Goal: Task Accomplishment & Management: Use online tool/utility

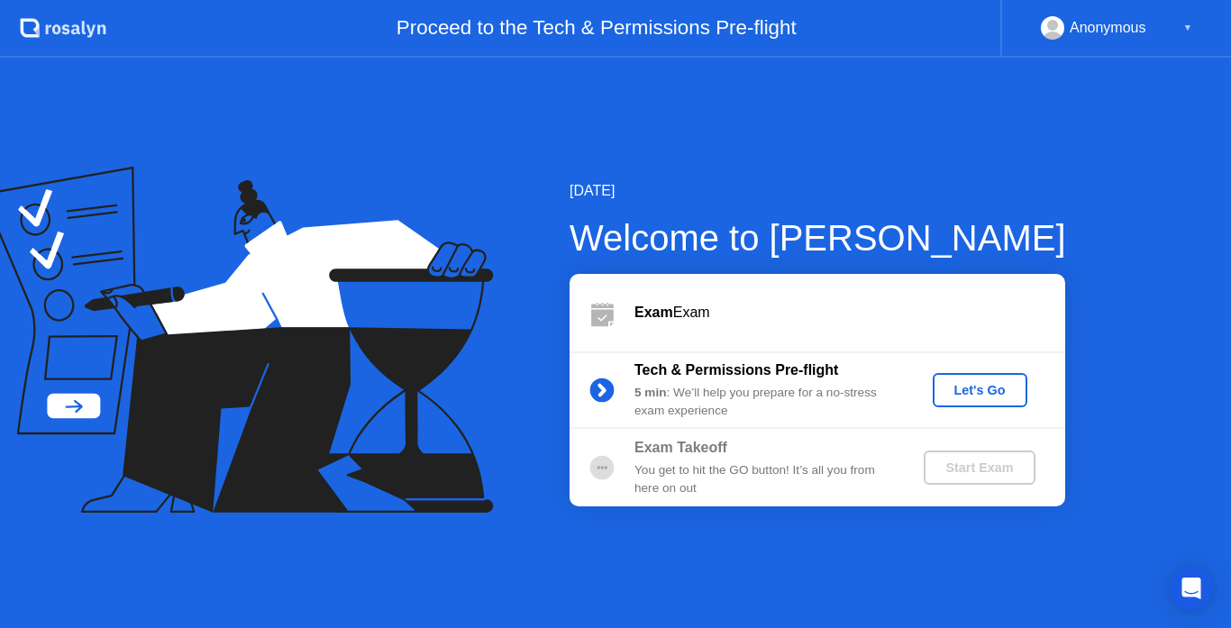
click at [979, 392] on div "Let's Go" at bounding box center [980, 390] width 80 height 14
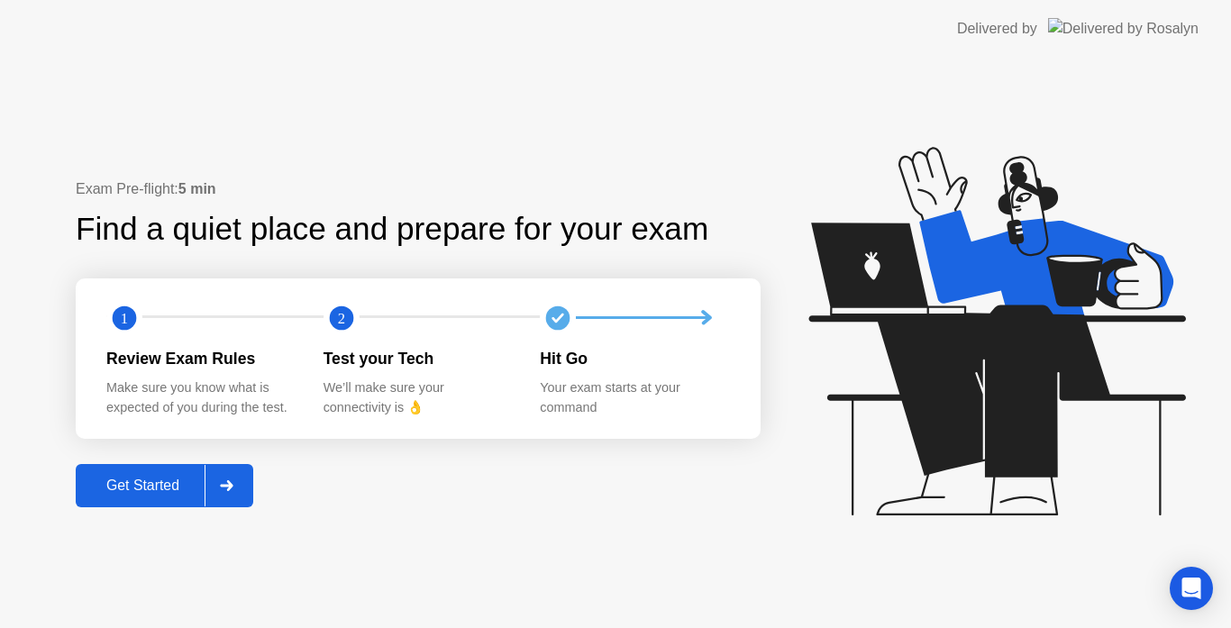
click at [170, 484] on div "Get Started" at bounding box center [142, 486] width 123 height 16
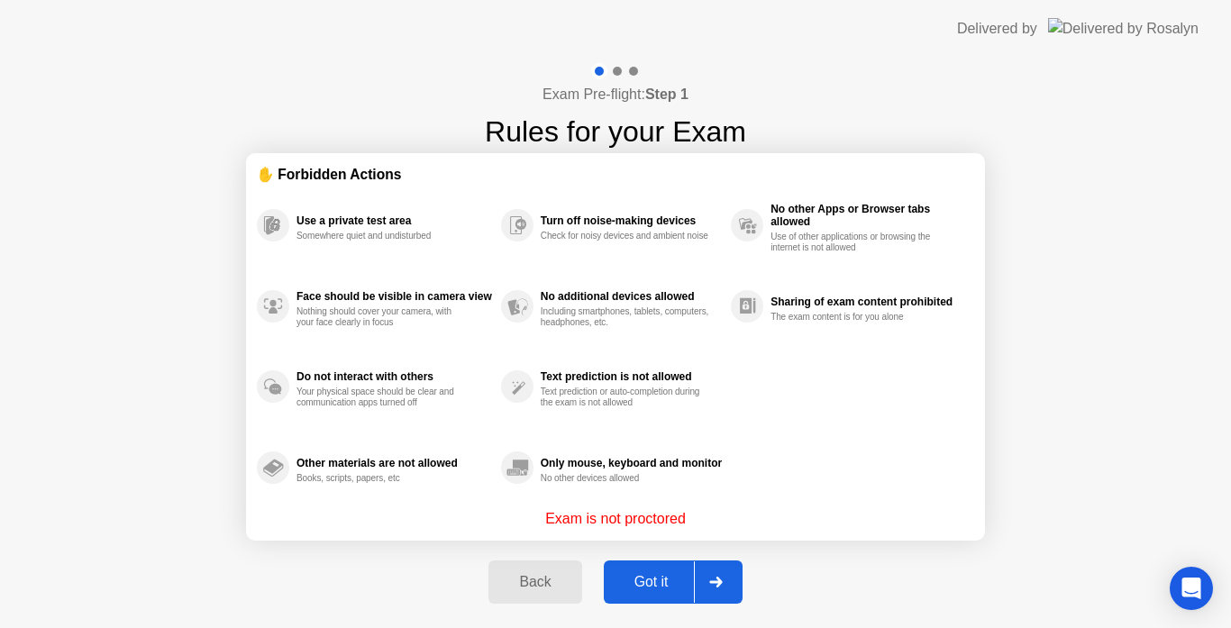
click at [647, 583] on div "Got it" at bounding box center [651, 582] width 85 height 16
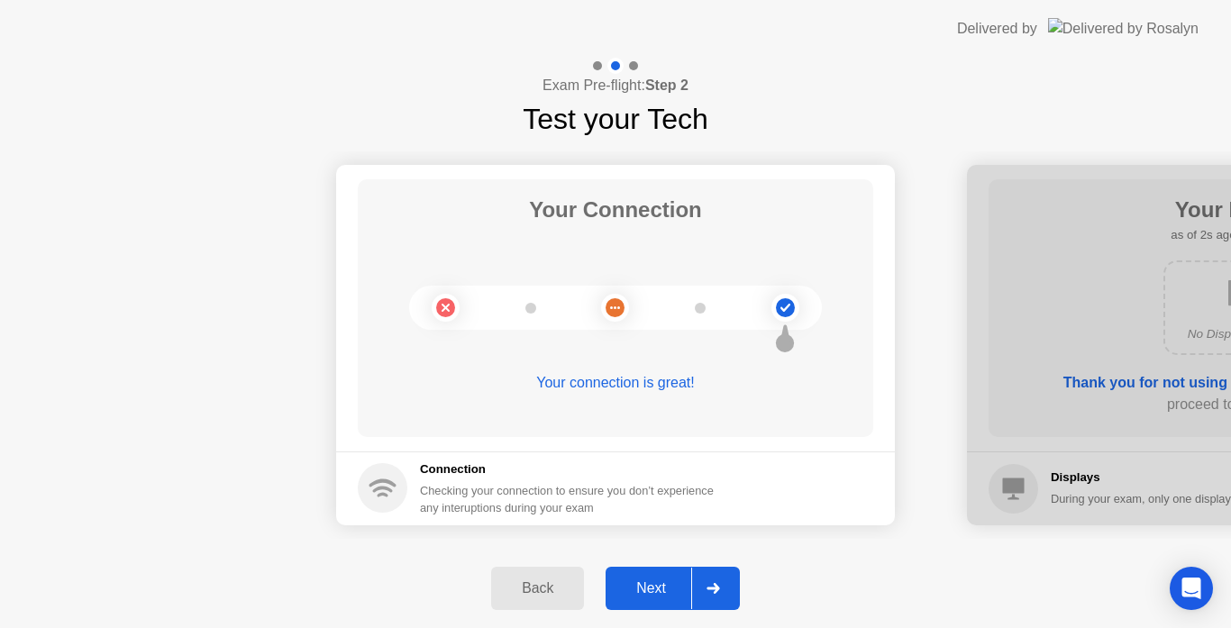
click at [660, 585] on div "Next" at bounding box center [651, 588] width 80 height 16
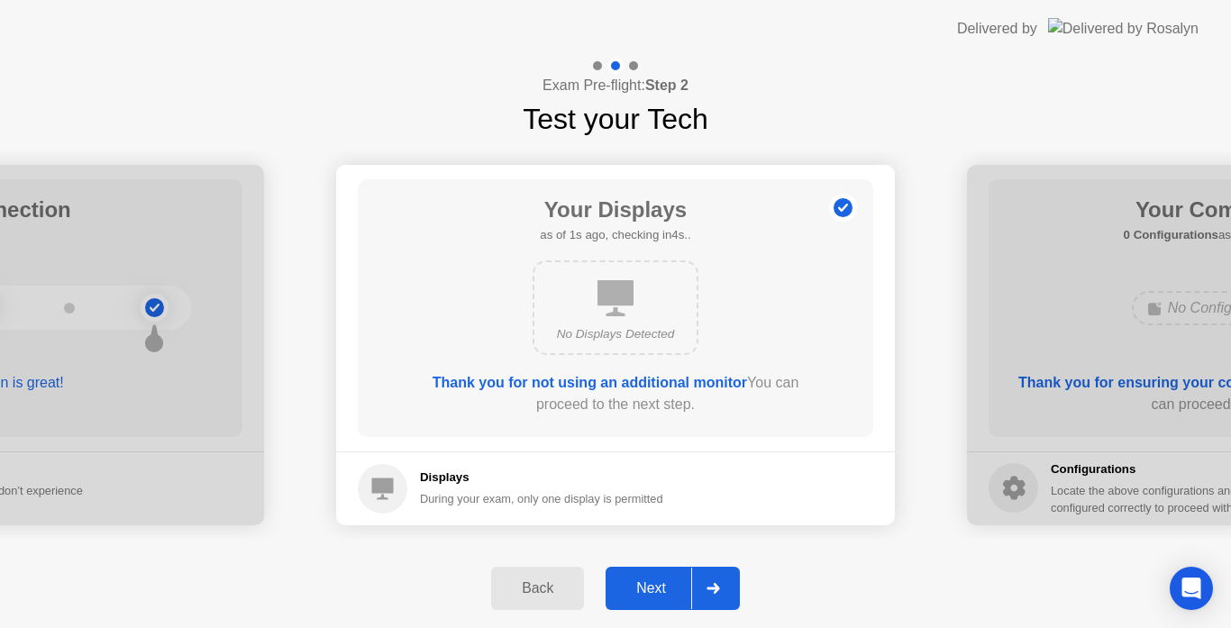
click at [660, 588] on div "Next" at bounding box center [651, 588] width 80 height 16
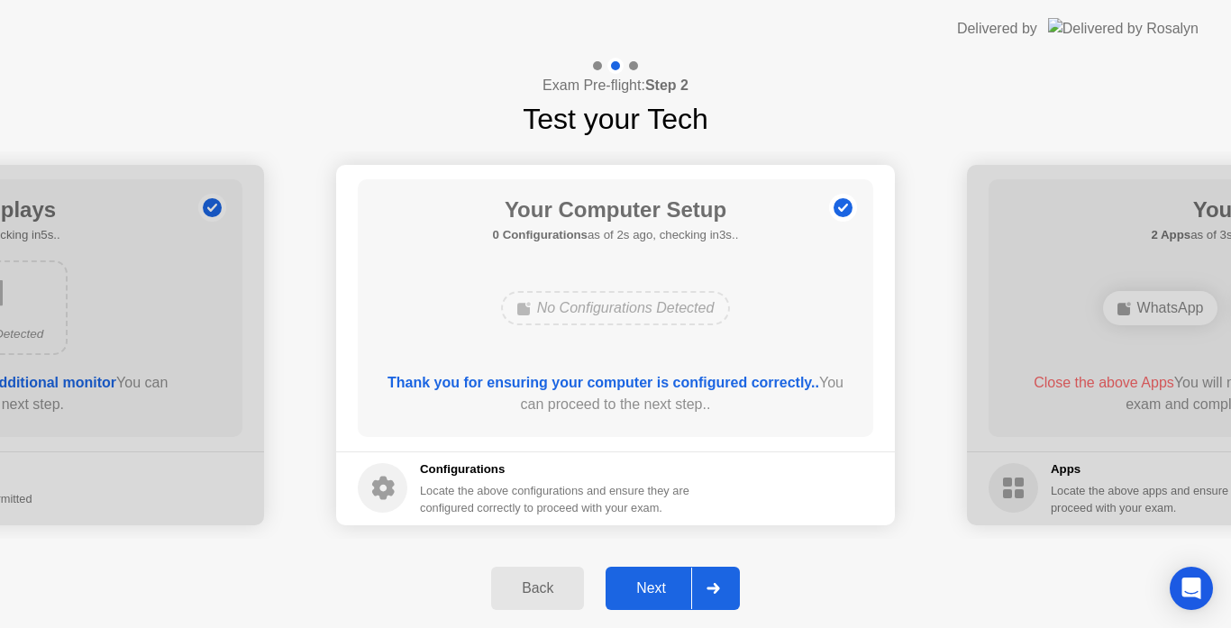
click at [660, 587] on div "Next" at bounding box center [651, 588] width 80 height 16
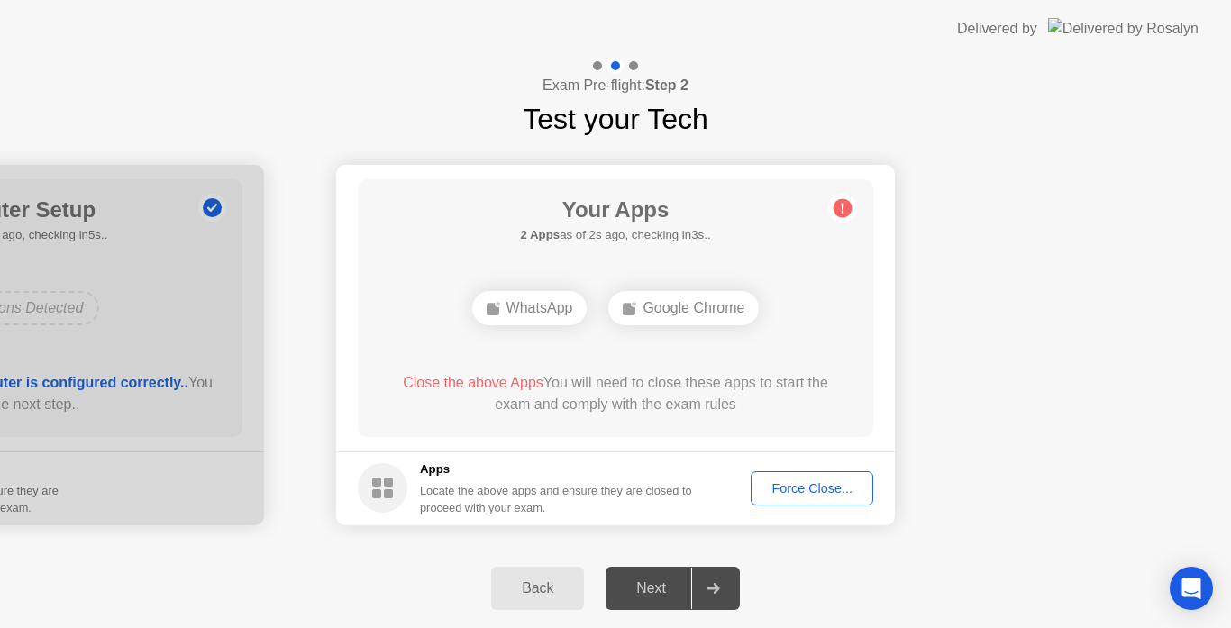
click at [779, 486] on div "Force Close..." at bounding box center [812, 488] width 110 height 14
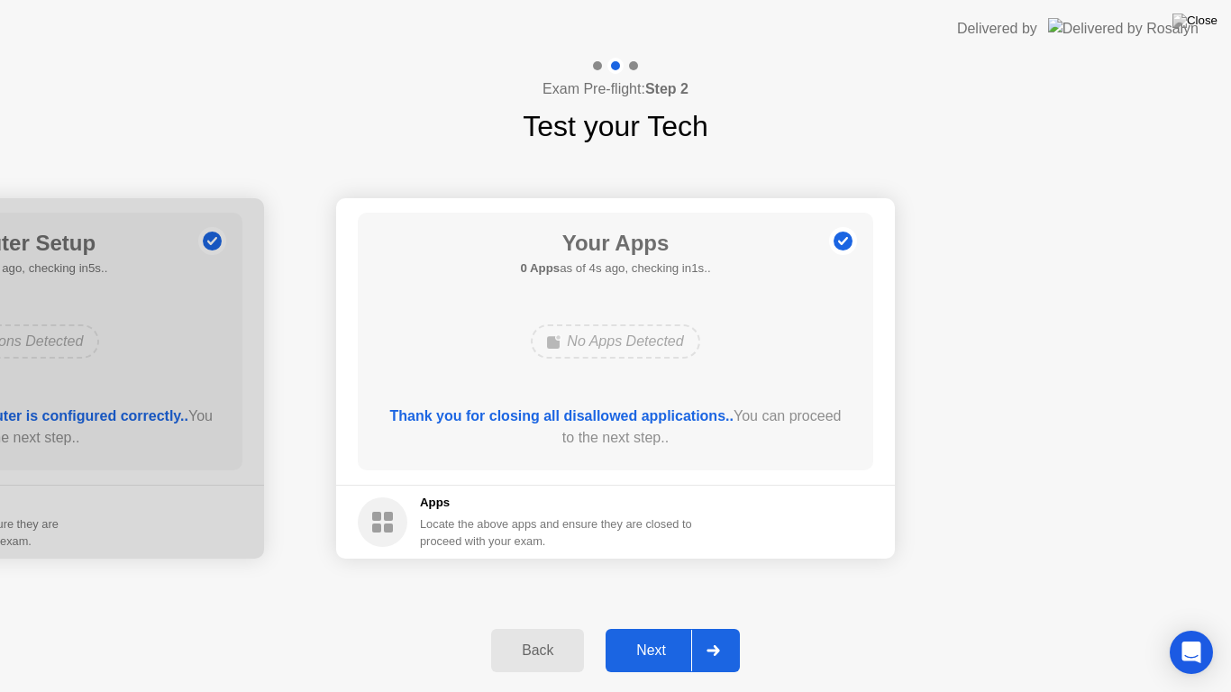
click at [660, 627] on div "Next" at bounding box center [651, 650] width 80 height 16
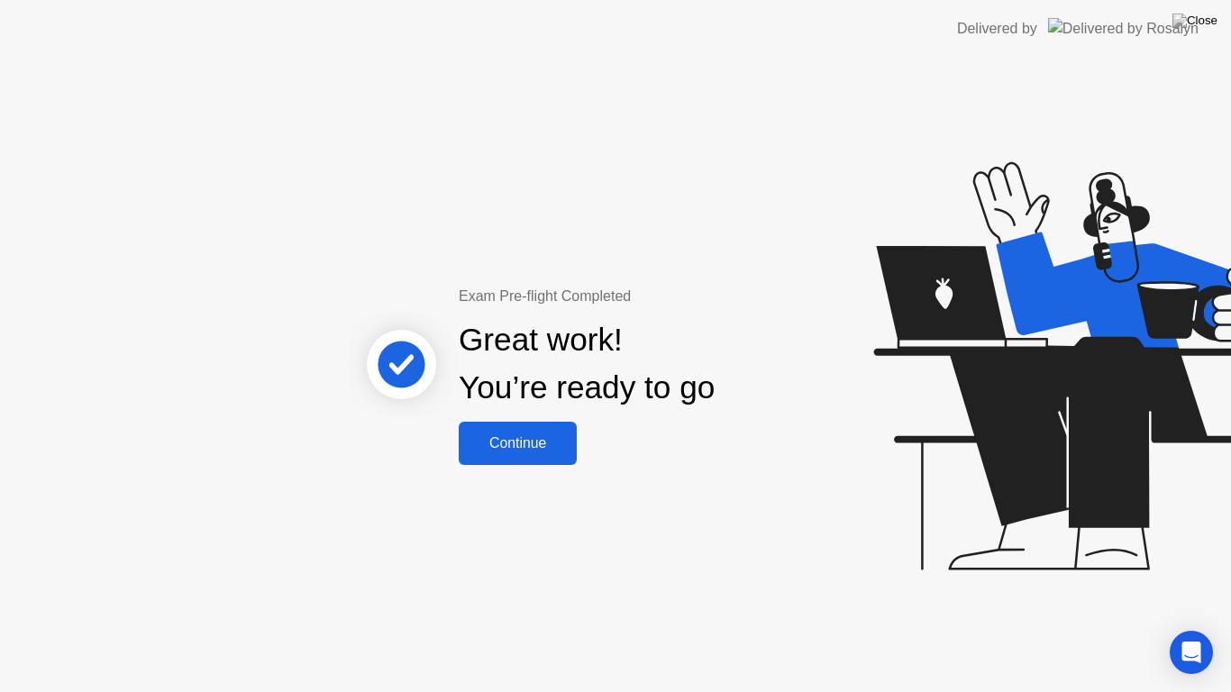
click at [527, 441] on div "Continue" at bounding box center [517, 443] width 107 height 16
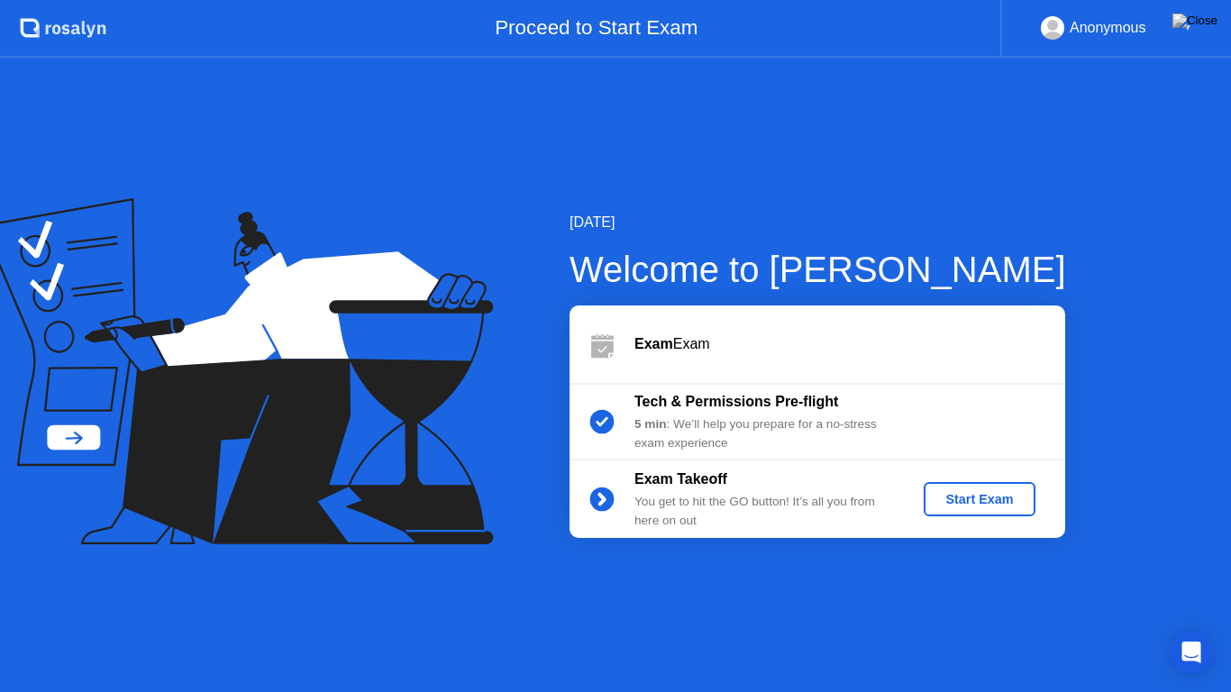
click at [960, 500] on div "Start Exam" at bounding box center [979, 499] width 96 height 14
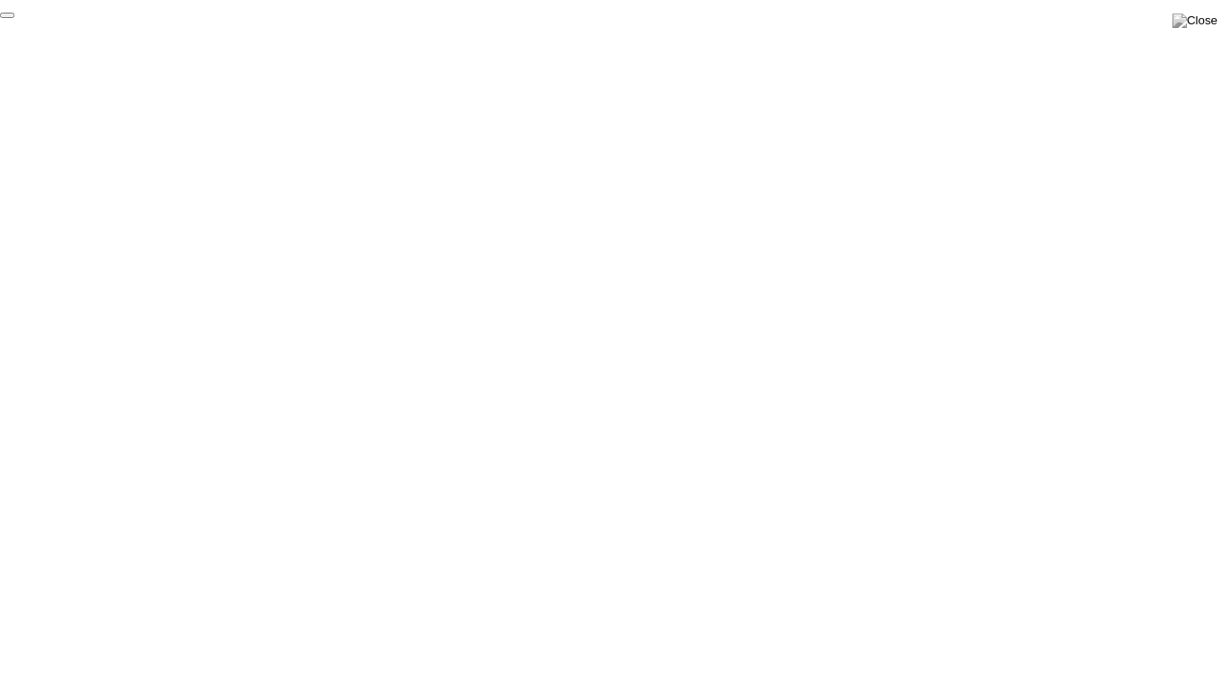
click div "End Proctoring Session"
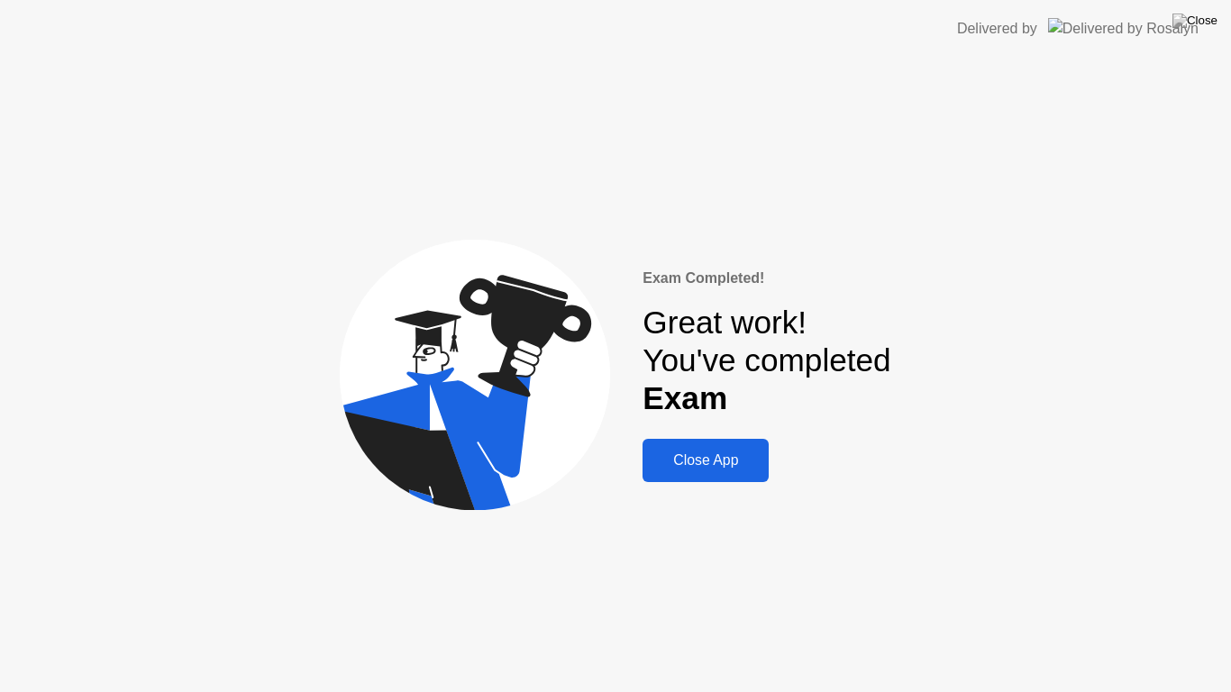
click at [694, 457] on div "Close App" at bounding box center [705, 460] width 115 height 16
